Goal: Transaction & Acquisition: Obtain resource

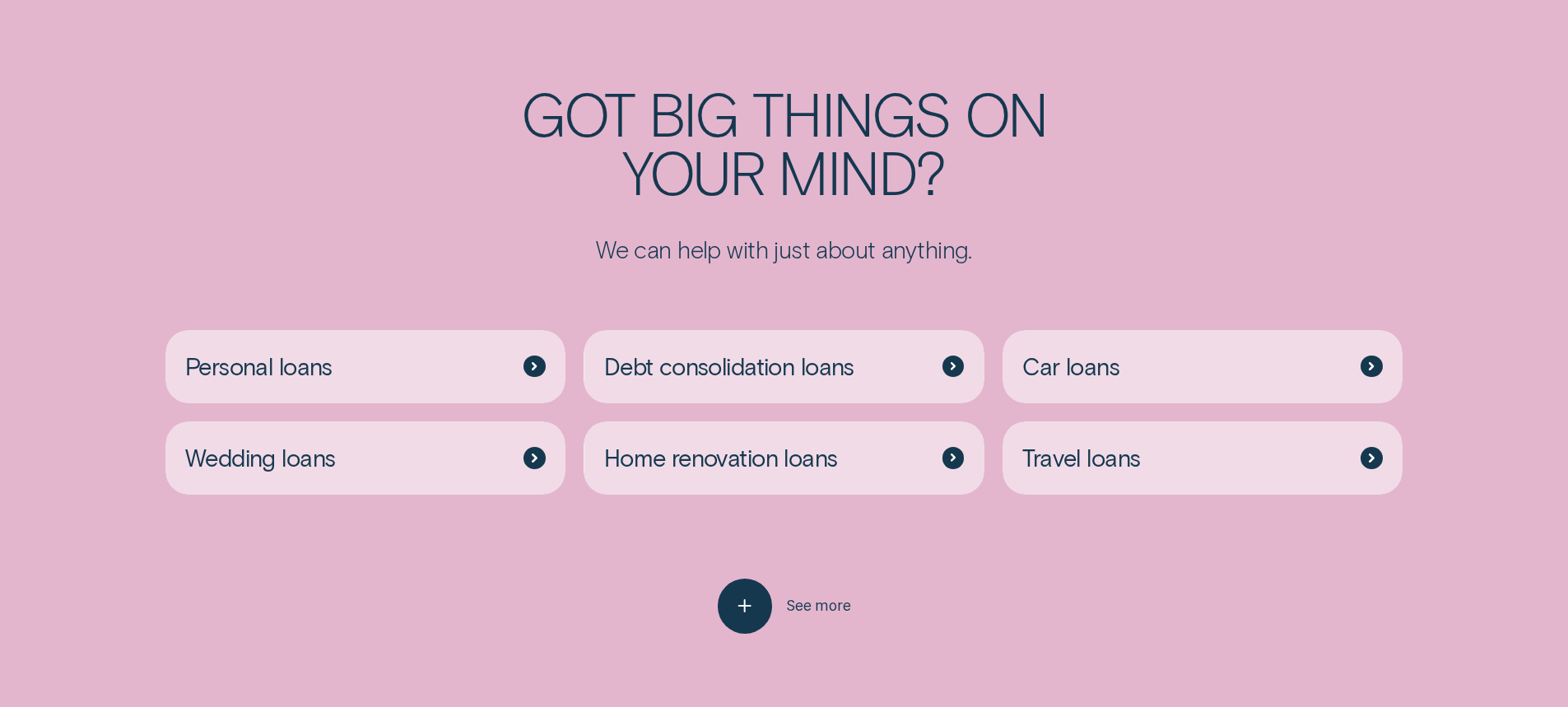
scroll to position [4361, 0]
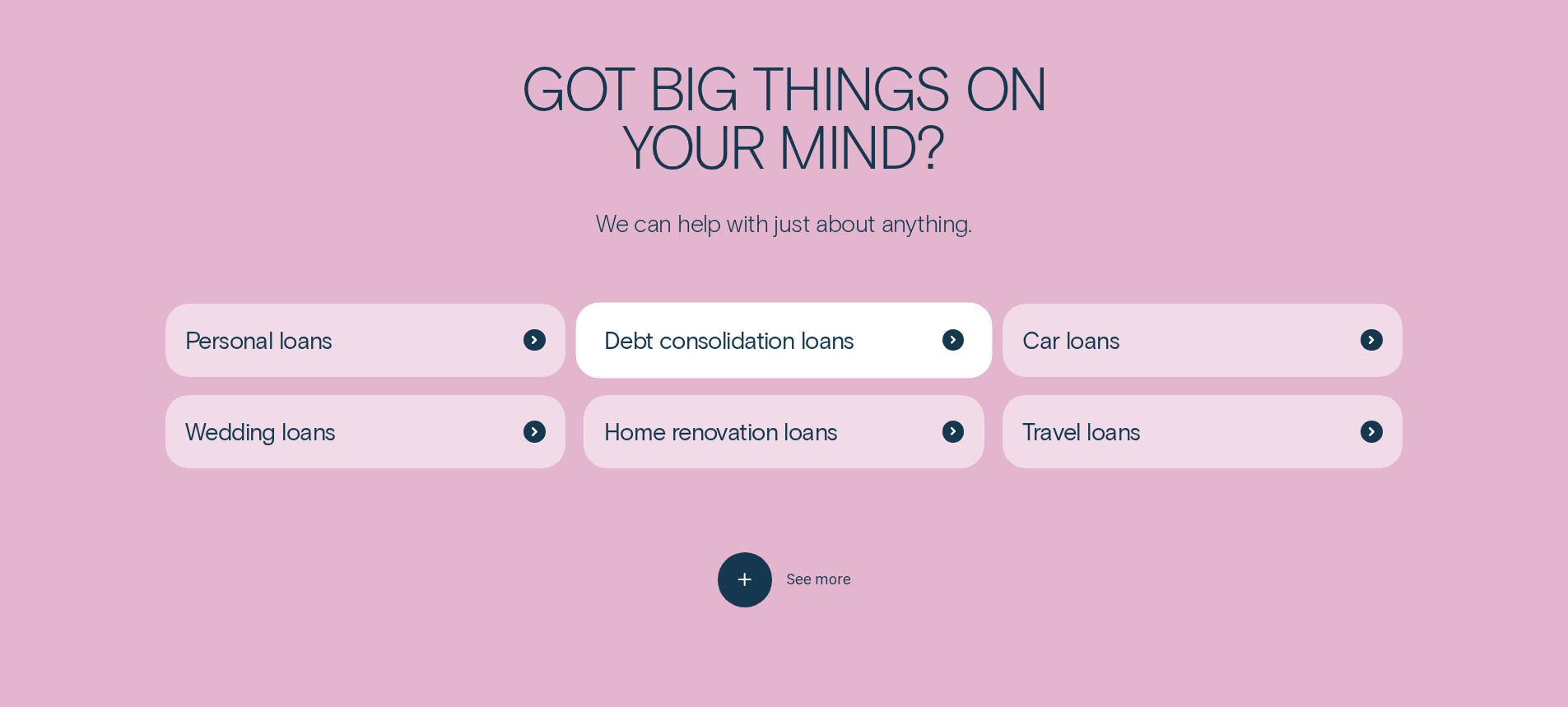
click at [765, 337] on span "Debt consolidation loans" at bounding box center [728, 340] width 250 height 30
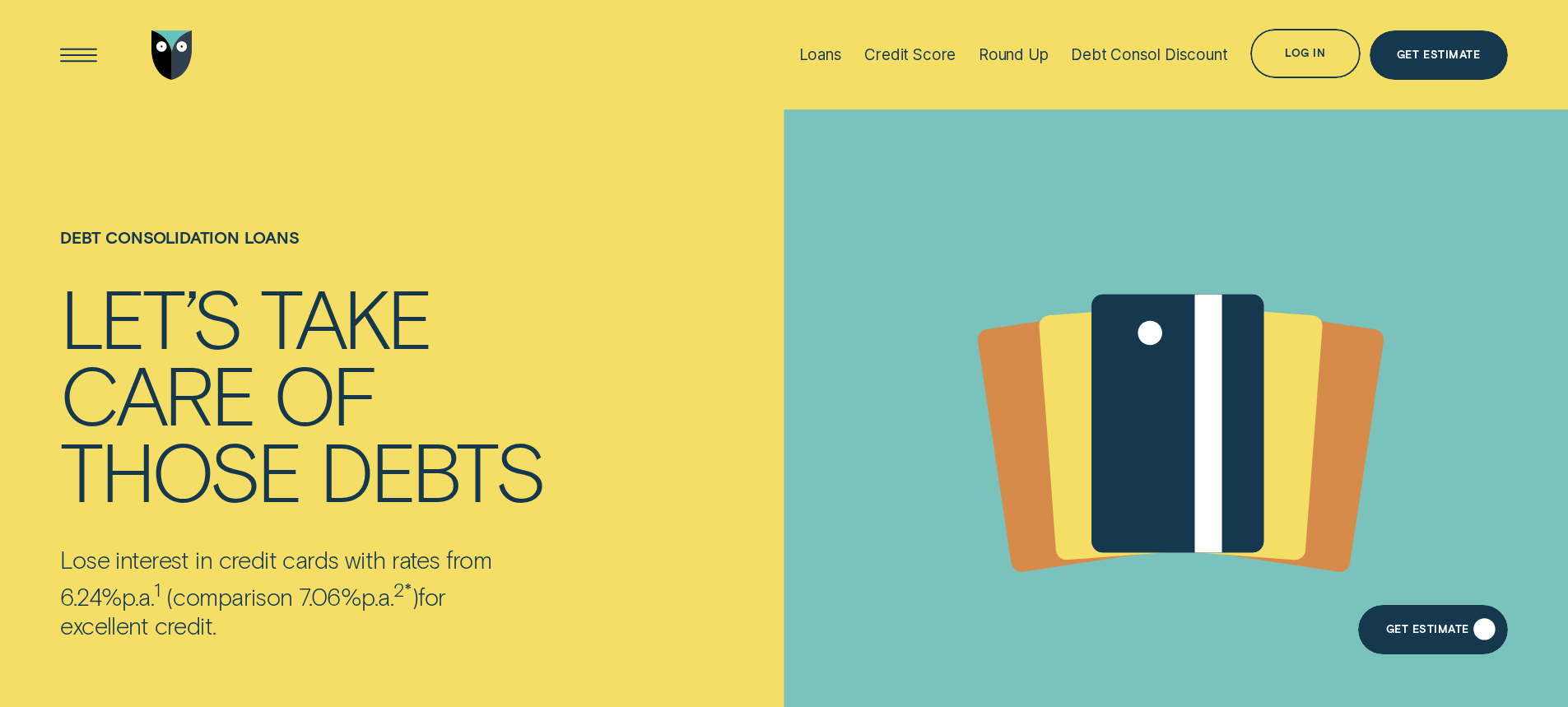
click at [1432, 635] on div "Get Estimate" at bounding box center [1427, 632] width 83 height 10
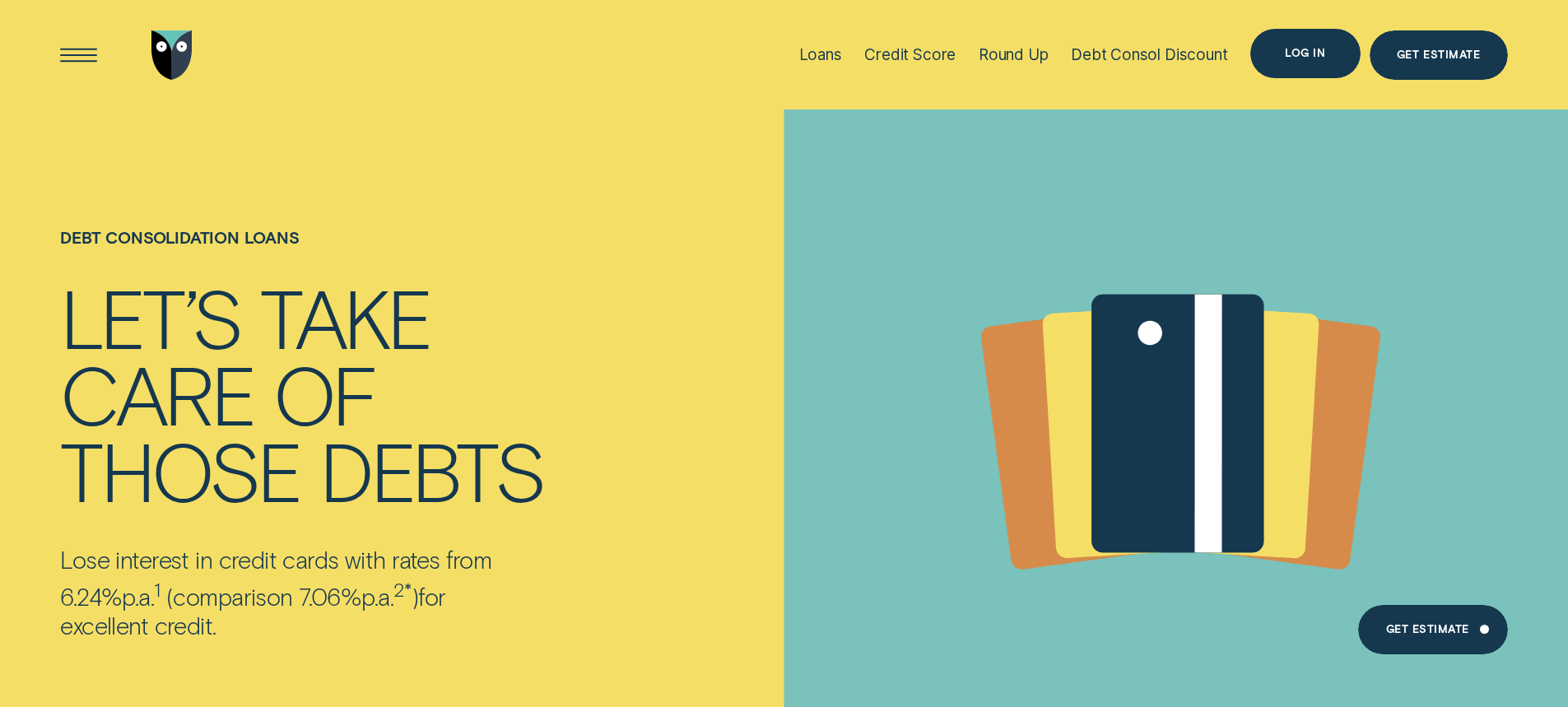
click at [1284, 49] on div "Log in" at bounding box center [1304, 53] width 109 height 49
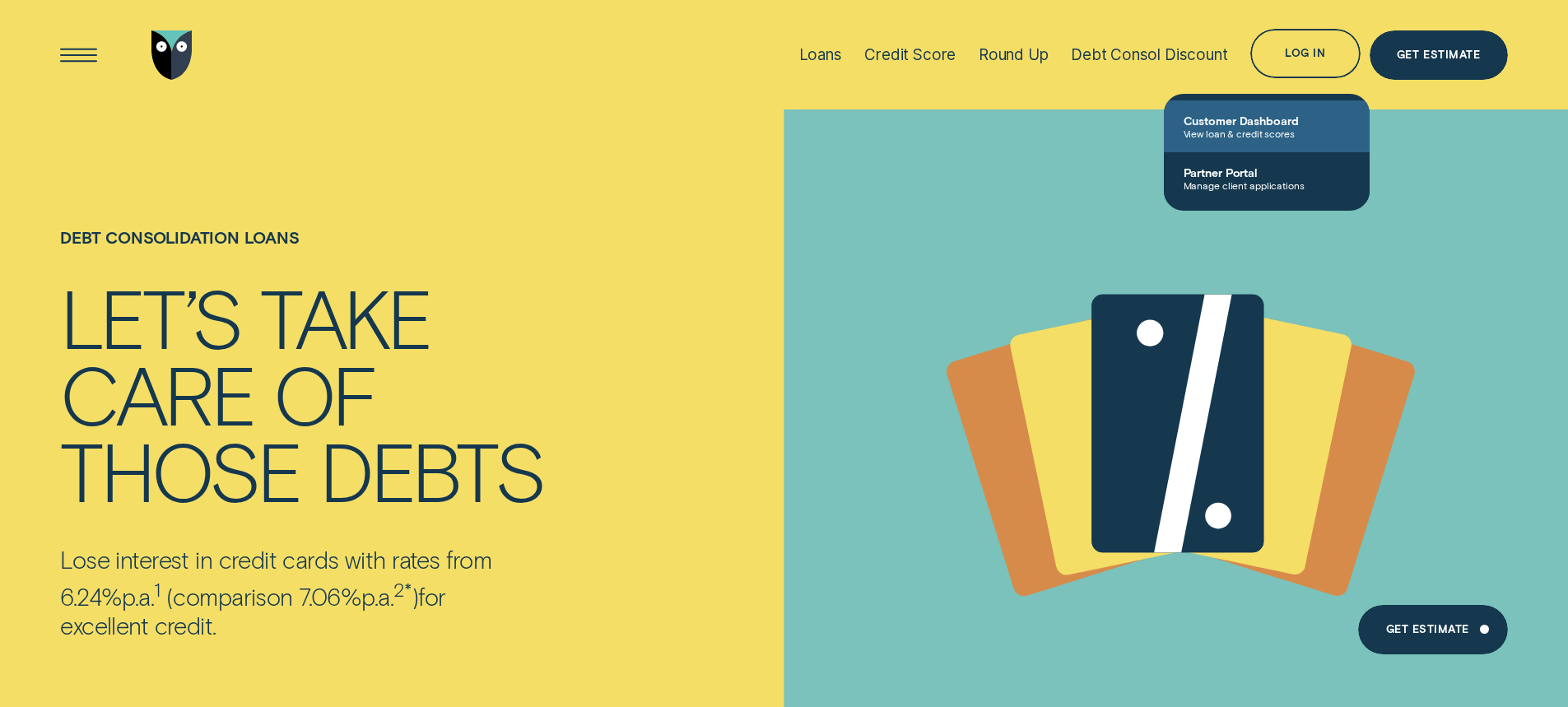
click at [1246, 132] on span "View loan & credit scores" at bounding box center [1267, 134] width 166 height 12
